Goal: Navigation & Orientation: Find specific page/section

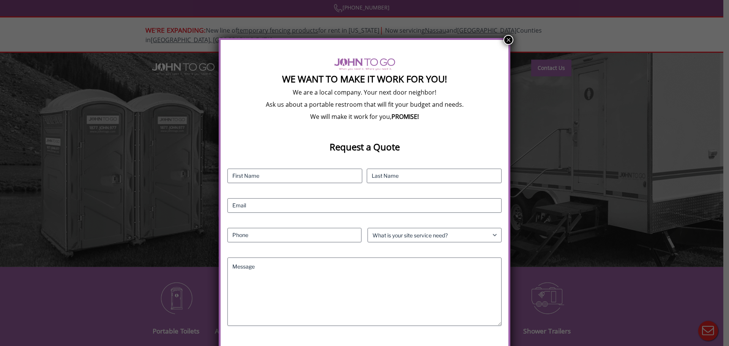
click at [505, 38] on button "×" at bounding box center [508, 40] width 10 height 10
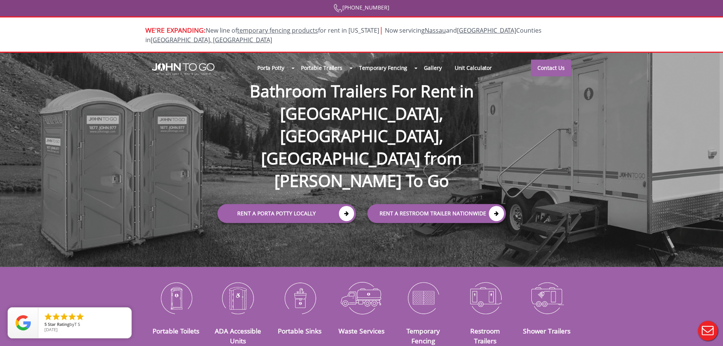
click at [431, 60] on div at bounding box center [361, 173] width 723 height 346
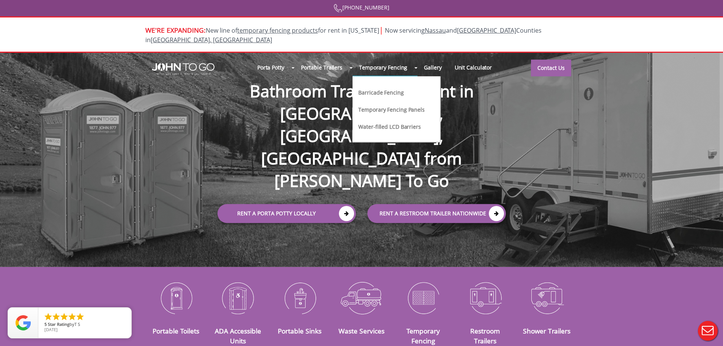
click at [417, 60] on li "Temporary Fencing Barricade Fencing Temporary Fencing Panels Water-filled LCD B…" at bounding box center [385, 67] width 65 height 17
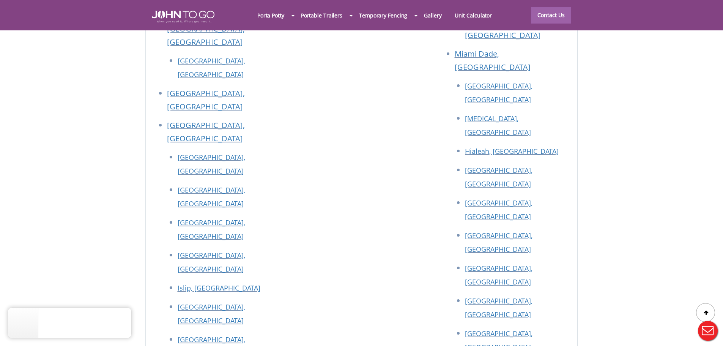
scroll to position [3430, 0]
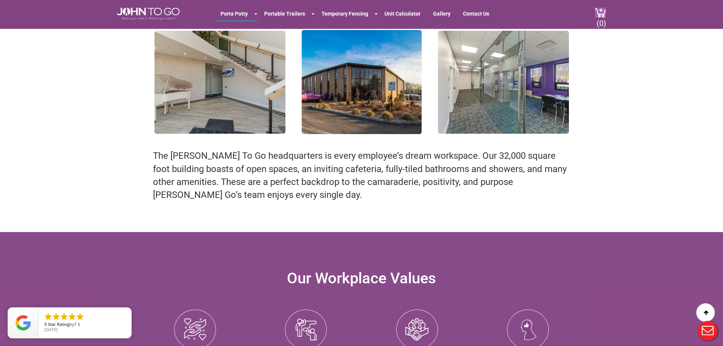
scroll to position [873, 0]
